Goal: Task Accomplishment & Management: Manage account settings

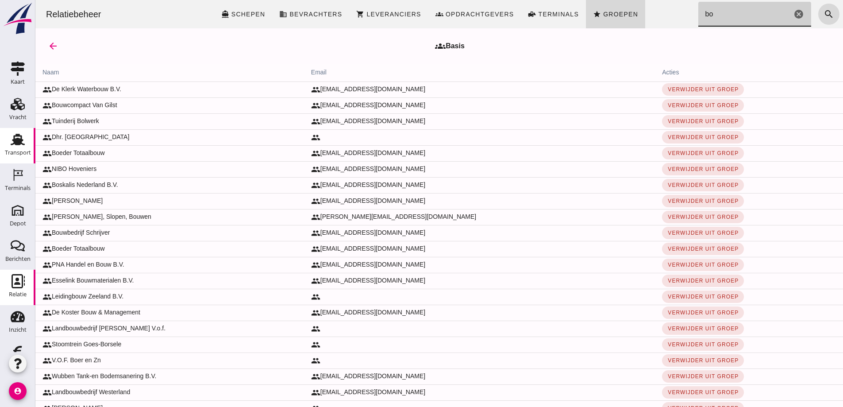
click at [16, 138] on icon "Transport" at bounding box center [18, 139] width 14 height 14
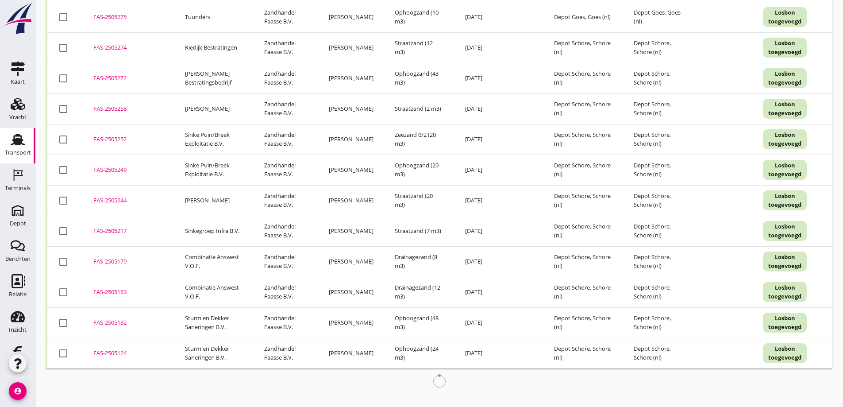
scroll to position [1866, 0]
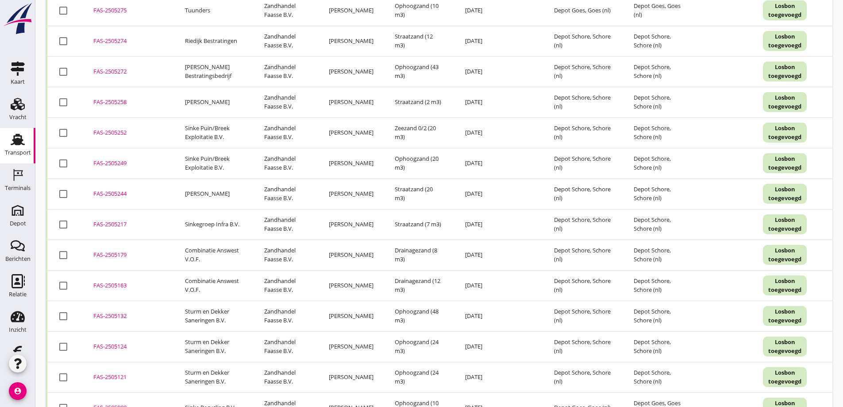
click at [119, 101] on div "FAS-2505258" at bounding box center [128, 102] width 70 height 9
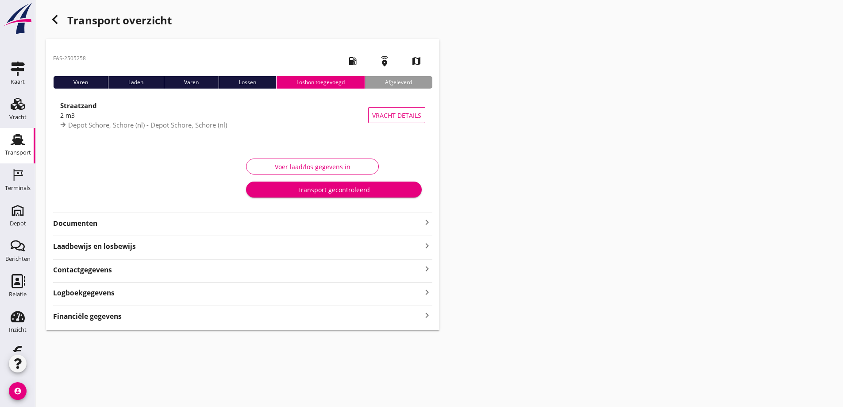
click at [111, 318] on strong "Financiële gegevens" at bounding box center [87, 316] width 69 height 10
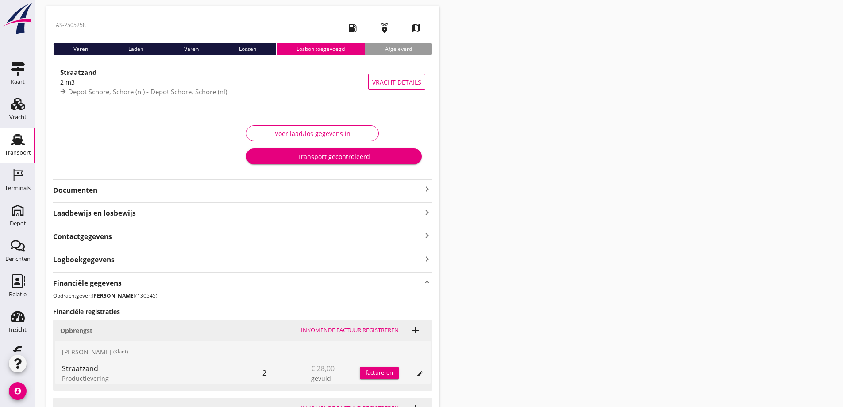
scroll to position [122, 0]
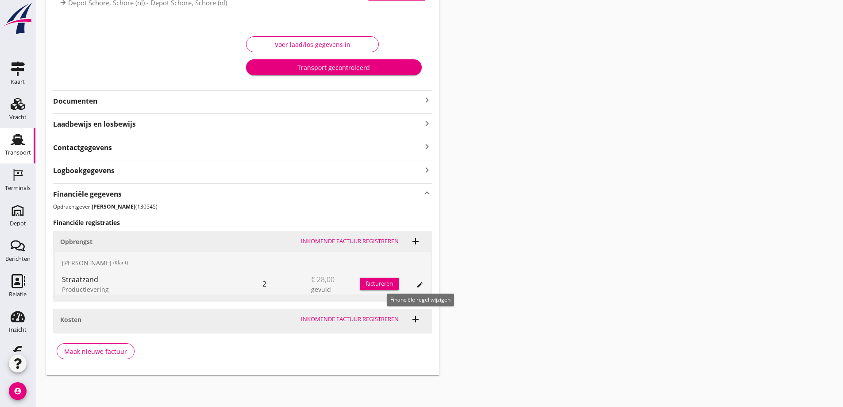
click at [418, 283] on icon "edit" at bounding box center [419, 284] width 7 height 7
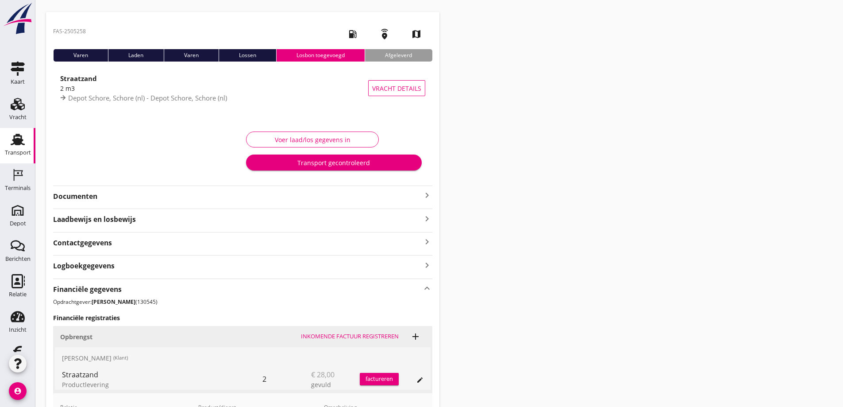
scroll to position [0, 0]
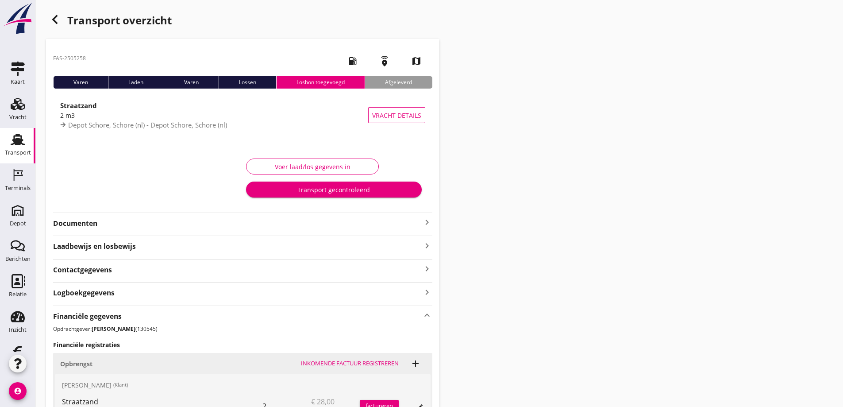
click at [58, 17] on icon "button" at bounding box center [55, 19] width 11 height 11
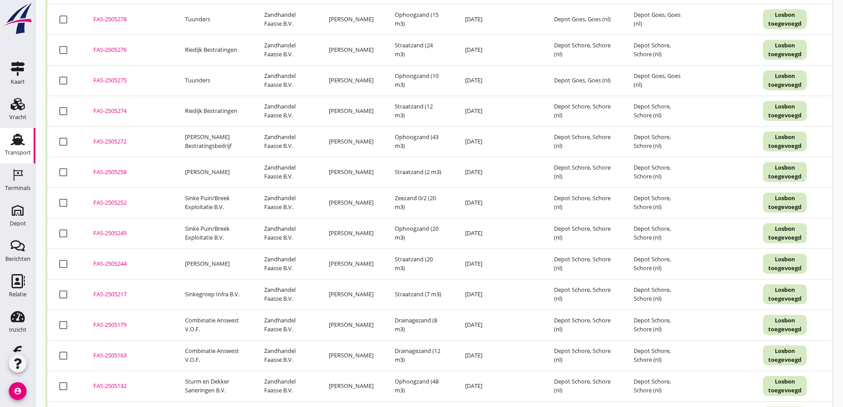
scroll to position [1798, 0]
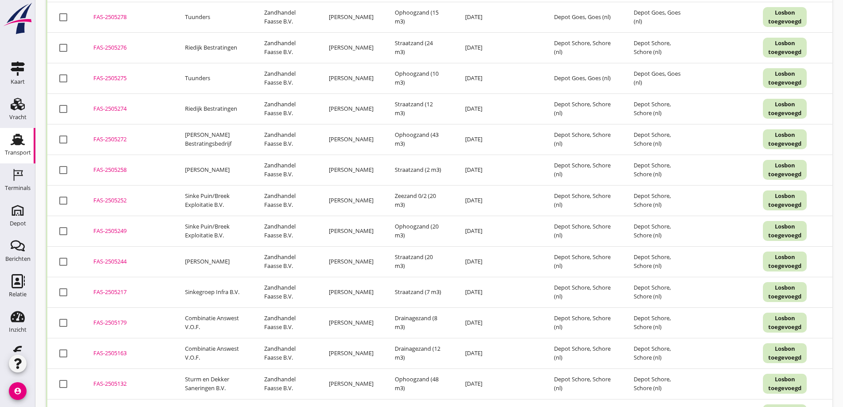
click at [118, 260] on div "FAS-2505244" at bounding box center [128, 261] width 70 height 9
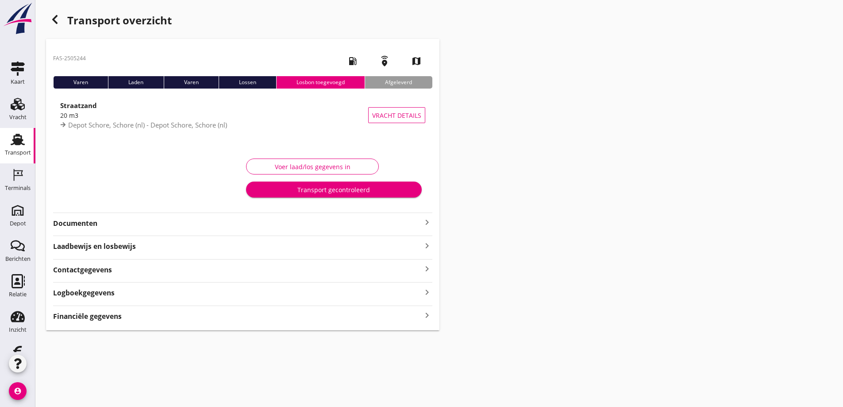
click at [135, 315] on div "Financiële gegevens keyboard_arrow_right" at bounding box center [242, 315] width 379 height 12
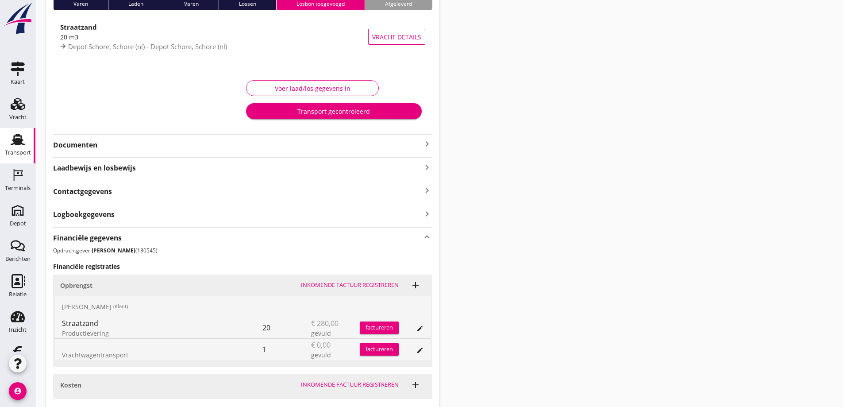
scroll to position [144, 0]
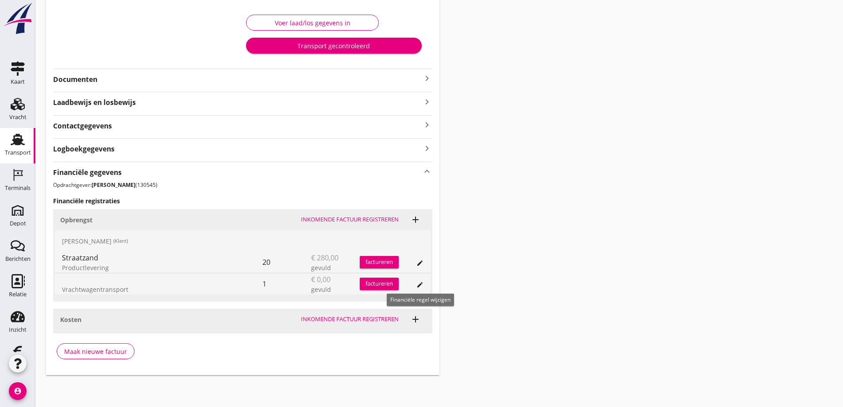
click at [419, 284] on icon "edit" at bounding box center [419, 284] width 7 height 7
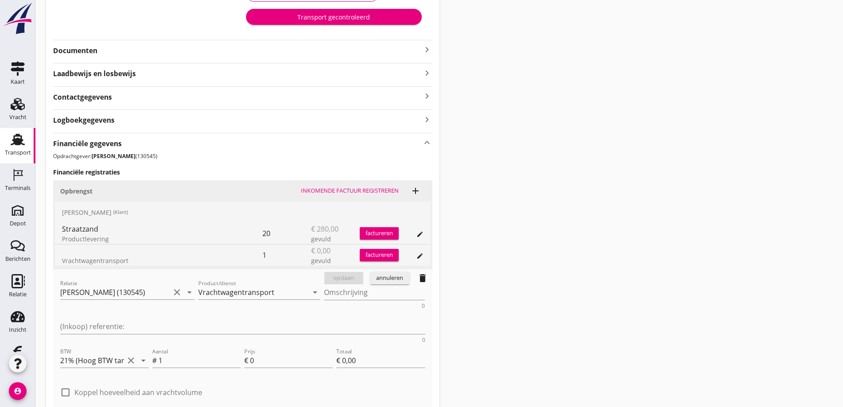
scroll to position [232, 0]
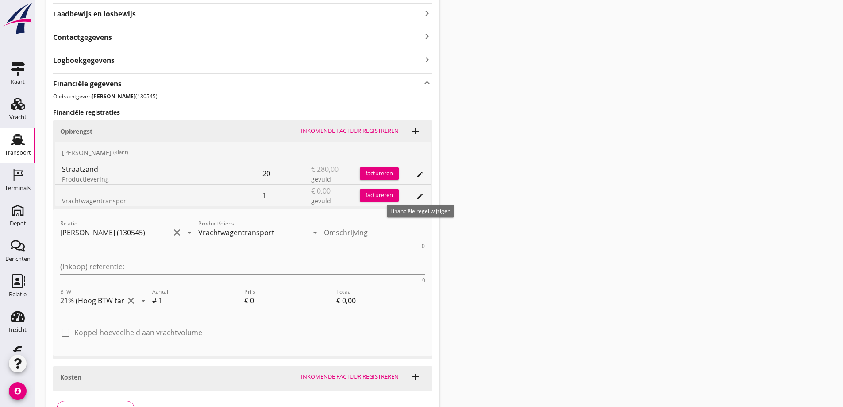
click at [419, 195] on icon "edit" at bounding box center [419, 195] width 7 height 7
click at [256, 293] on input "0" at bounding box center [291, 300] width 83 height 14
type input "1"
type input "€ 1,00"
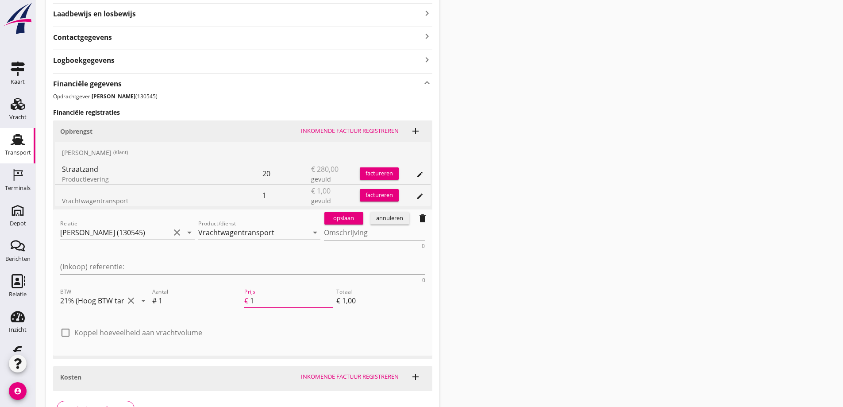
type input "10"
type input "€ 10,00"
type input "100"
type input "€ 100,00"
type input "100"
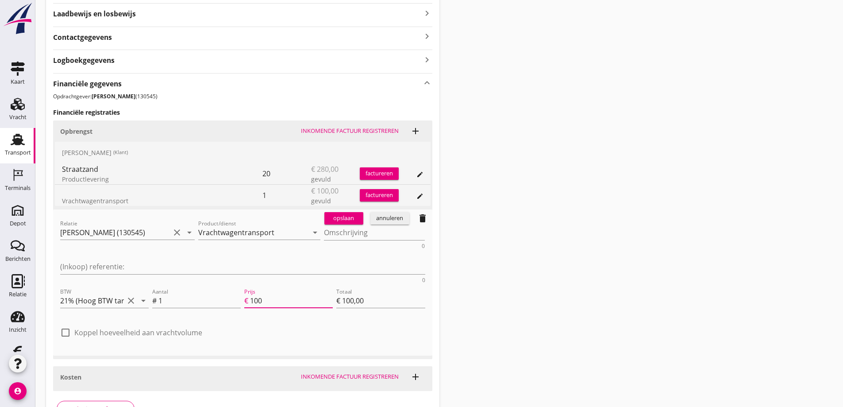
click at [282, 325] on div "check_box_outline_blank Koppel hoeveelheid aan vrachtvolume" at bounding box center [242, 336] width 365 height 23
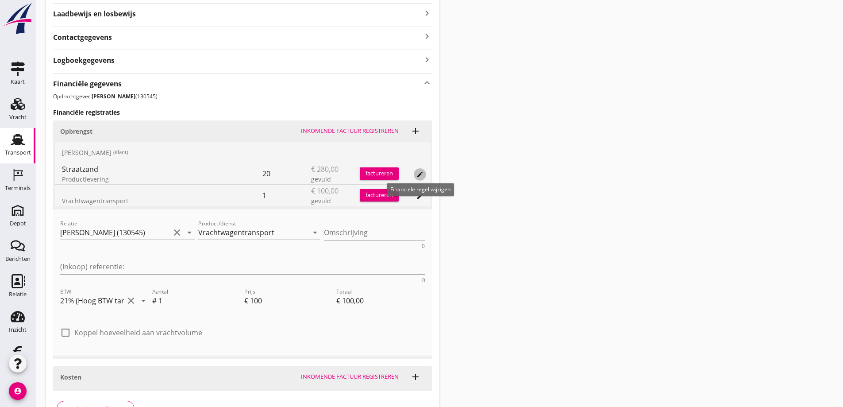
click at [419, 174] on icon "edit" at bounding box center [419, 174] width 7 height 7
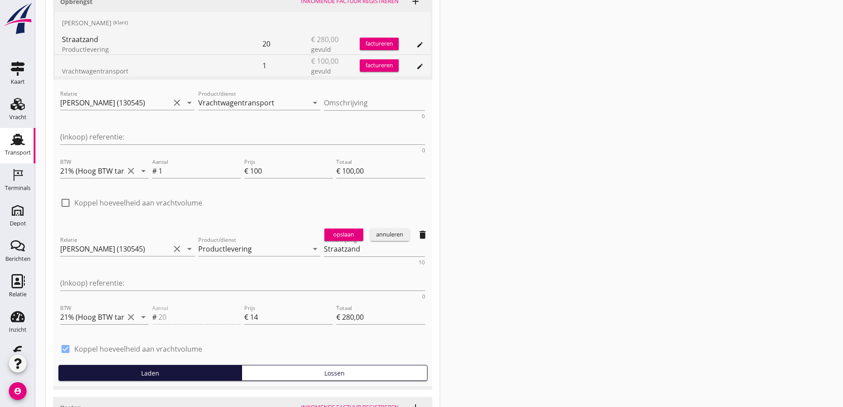
scroll to position [365, 0]
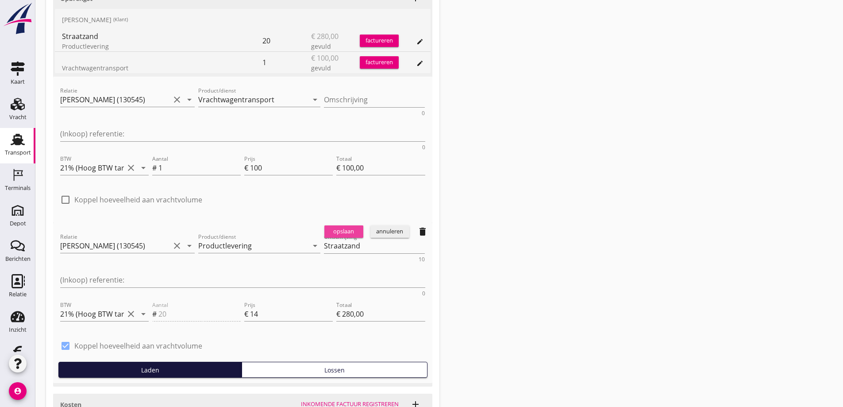
click at [344, 227] on div "opslaan" at bounding box center [344, 231] width 32 height 9
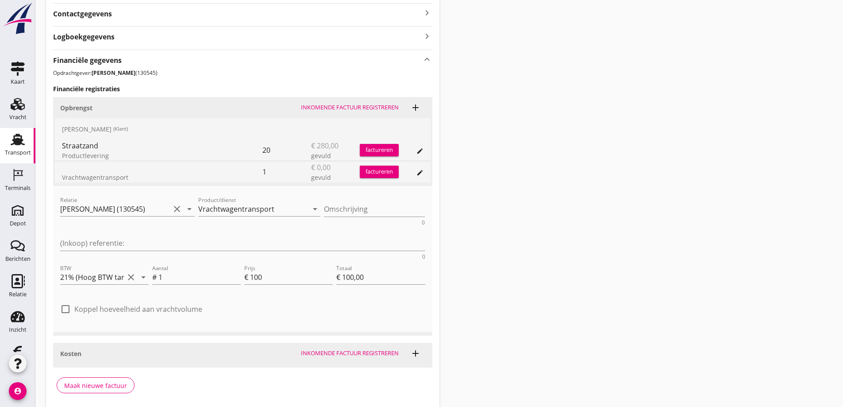
click at [376, 147] on div "factureren" at bounding box center [379, 150] width 39 height 9
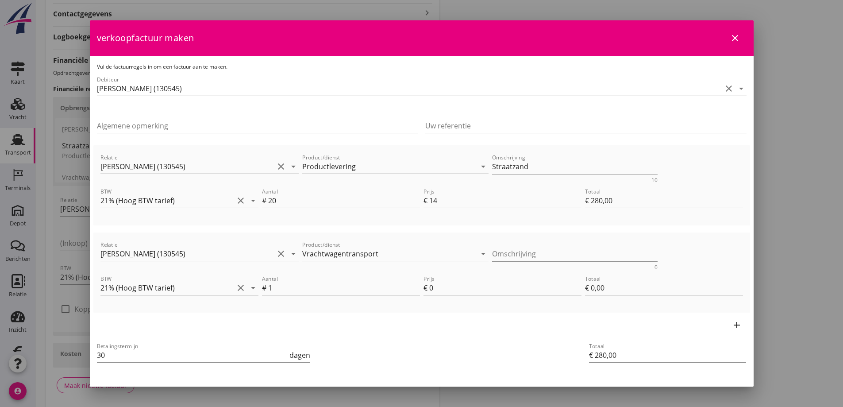
scroll to position [34, 0]
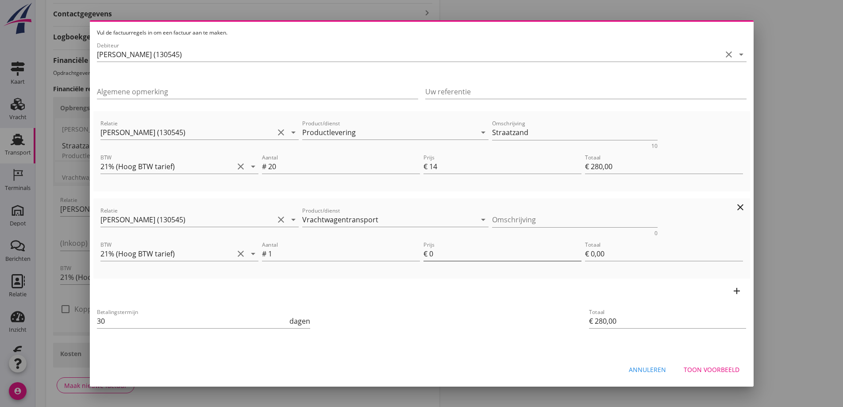
click at [430, 255] on input "0" at bounding box center [505, 253] width 152 height 14
type input "1"
type input "€ 1,00"
type input "€ 281,00"
type input "10"
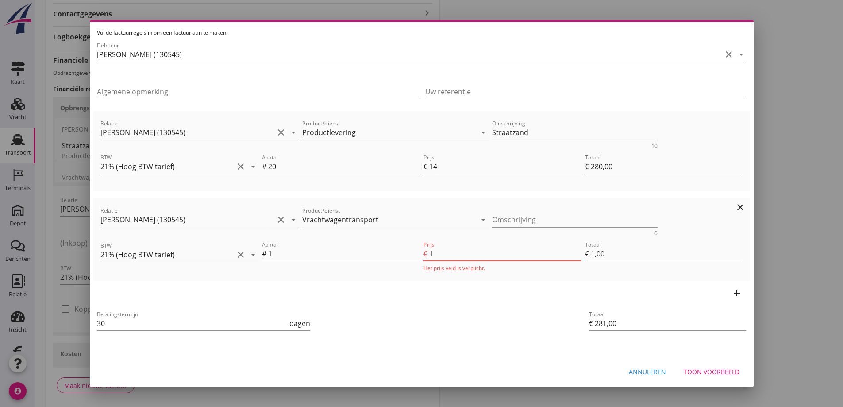
type input "€ 10,00"
type input "€ 290,00"
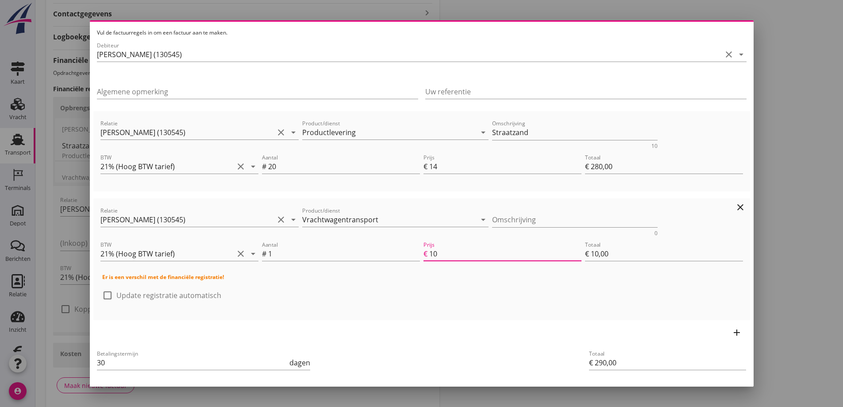
type input "100"
type input "€ 100,00"
type input "€ 380,00"
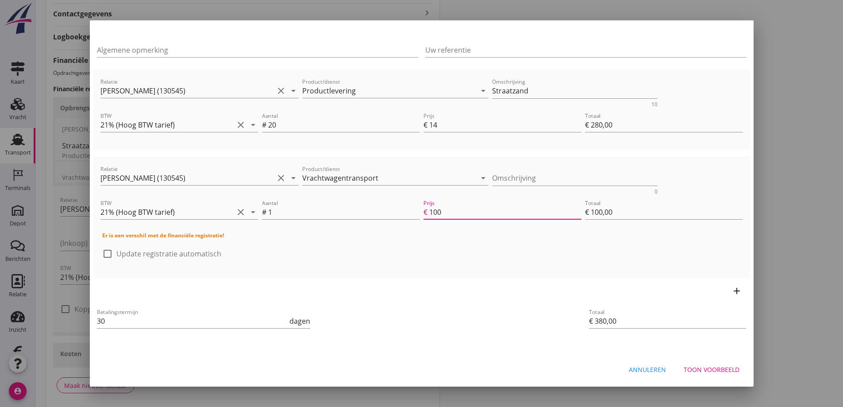
type input "100"
click at [709, 369] on div "Toon voorbeeld" at bounding box center [712, 369] width 56 height 9
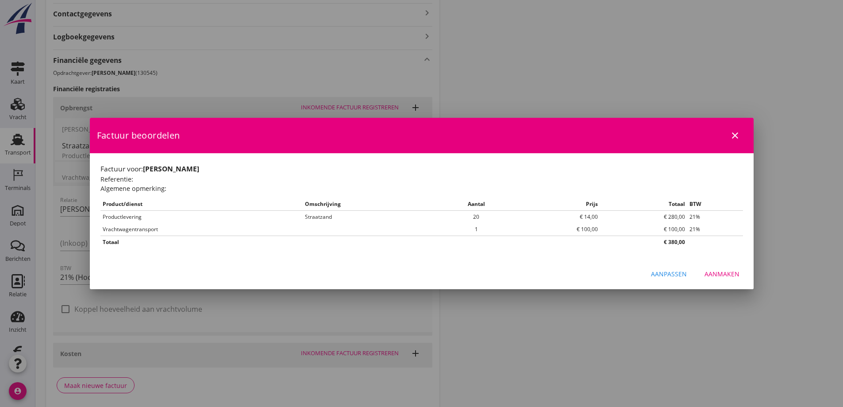
scroll to position [0, 0]
click at [727, 271] on div "Aanmaken" at bounding box center [721, 273] width 35 height 9
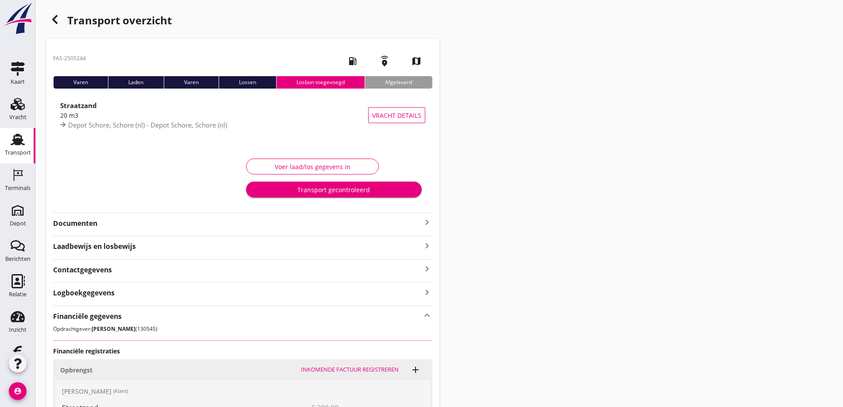
click at [367, 188] on div "Transport gecontroleerd" at bounding box center [333, 189] width 161 height 9
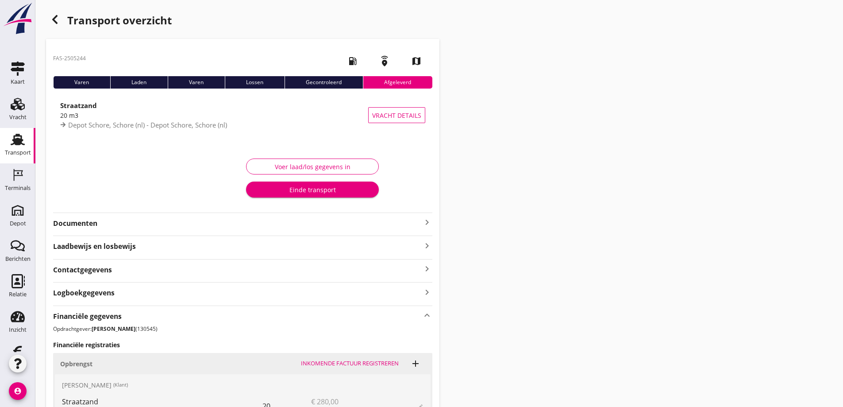
click at [350, 190] on div "Einde transport" at bounding box center [312, 189] width 119 height 9
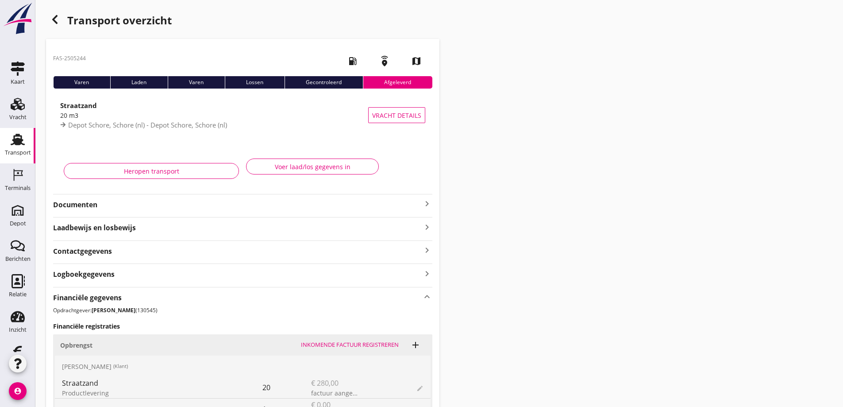
click at [53, 19] on use "button" at bounding box center [54, 19] width 5 height 9
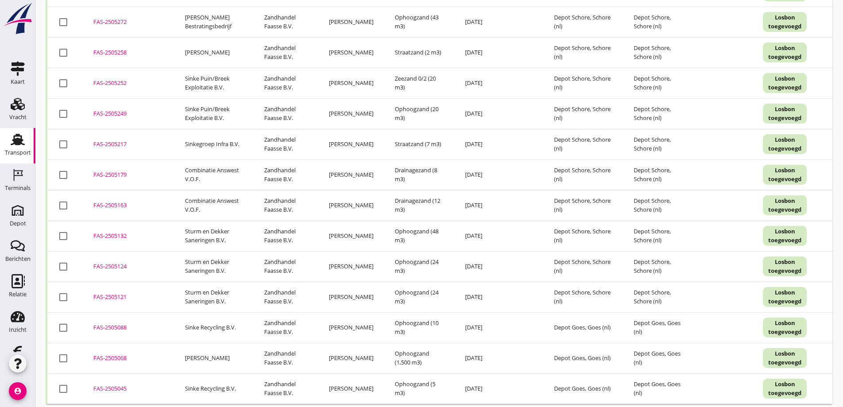
scroll to position [1929, 0]
